Goal: Information Seeking & Learning: Learn about a topic

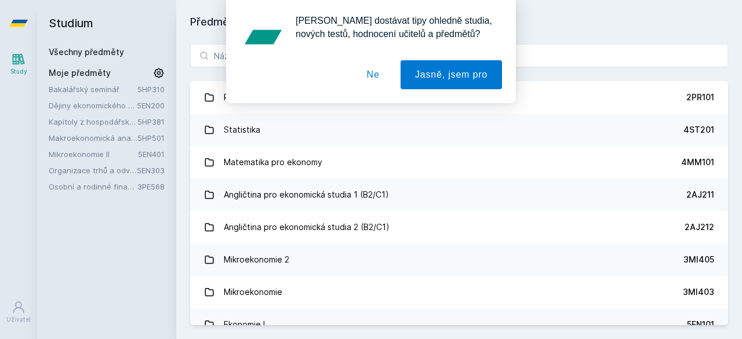
click at [380, 73] on button "Ne" at bounding box center [373, 74] width 42 height 29
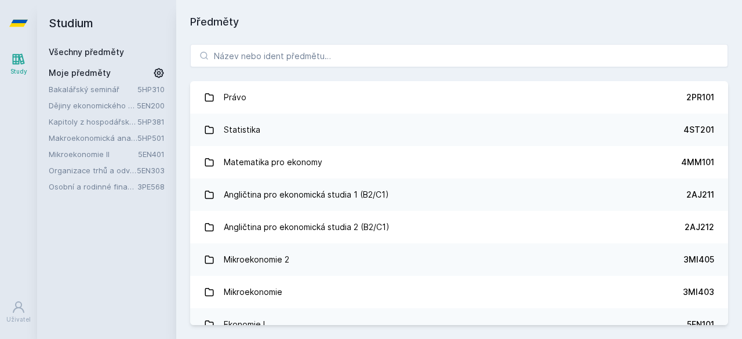
click at [162, 68] on icon at bounding box center [159, 73] width 12 height 12
click at [159, 88] on icon at bounding box center [159, 89] width 9 height 9
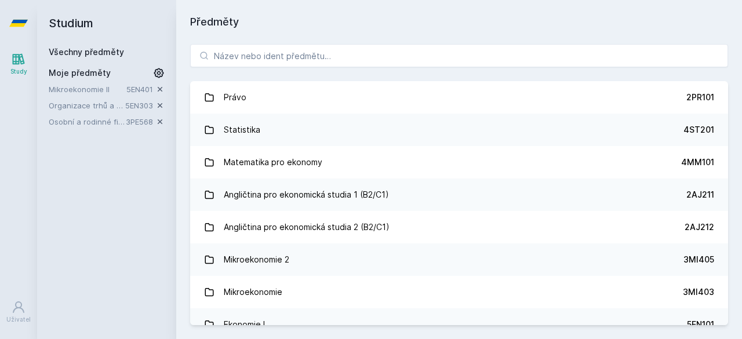
click at [159, 88] on icon at bounding box center [159, 89] width 9 height 9
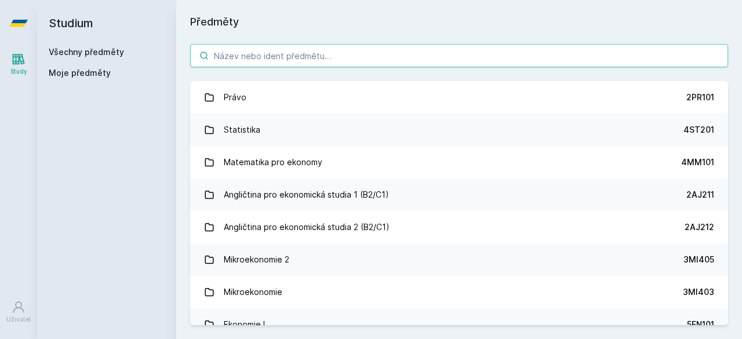
click at [239, 60] on input "search" at bounding box center [459, 55] width 538 height 23
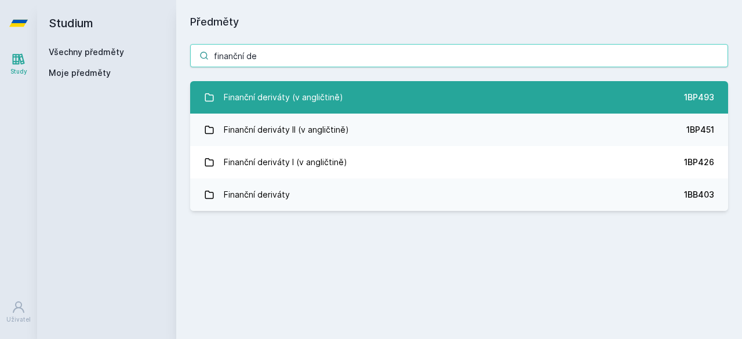
type input "finanční de"
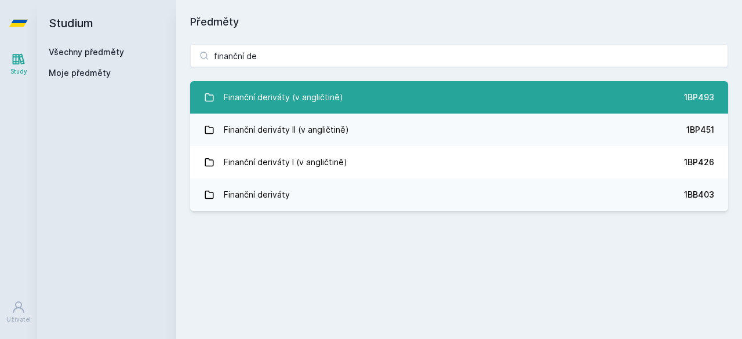
click at [288, 88] on div "Finanční deriváty (v angličtině)" at bounding box center [283, 97] width 119 height 23
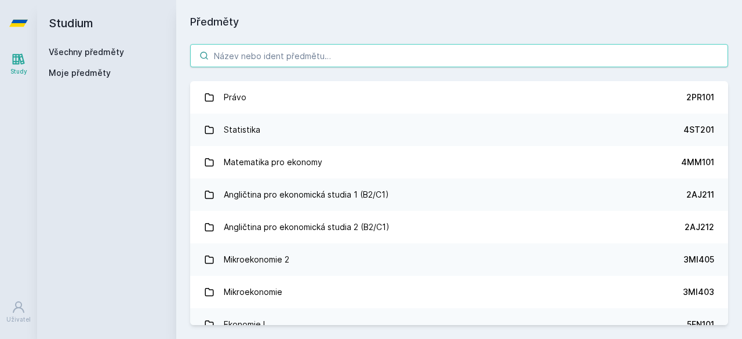
click at [259, 67] on input "search" at bounding box center [459, 55] width 538 height 23
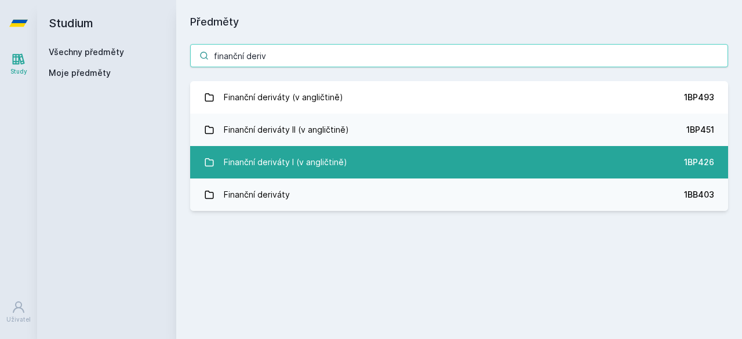
type input "finanční deriv"
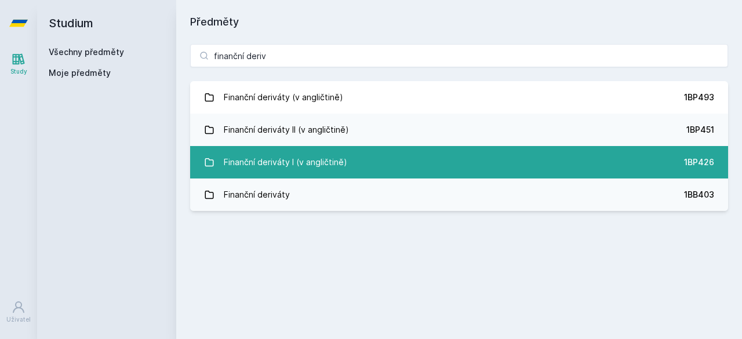
click at [321, 163] on div "Finanční deriváty I (v angličtině)" at bounding box center [285, 162] width 123 height 23
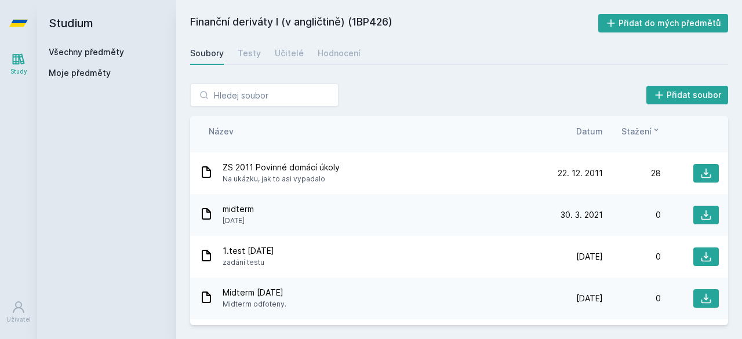
scroll to position [171, 0]
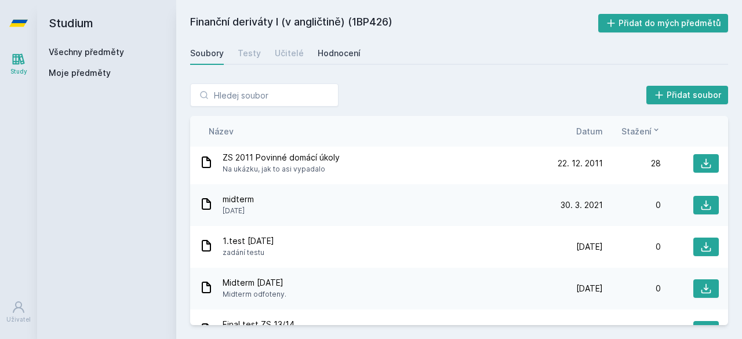
click at [341, 54] on div "Hodnocení" at bounding box center [339, 54] width 43 height 12
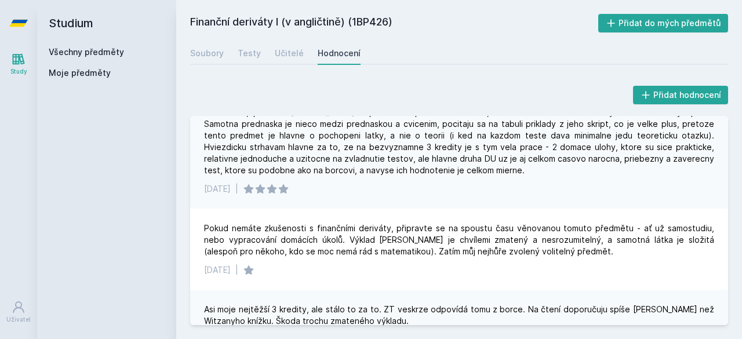
scroll to position [174, 0]
